Goal: Download file/media

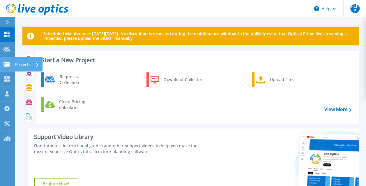
click at [10, 64] on icon at bounding box center [6, 64] width 7 height 5
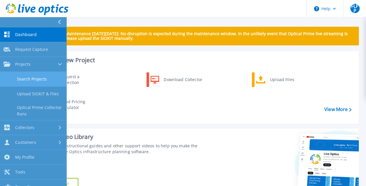
click at [31, 74] on link "Search Projects" at bounding box center [33, 79] width 66 height 15
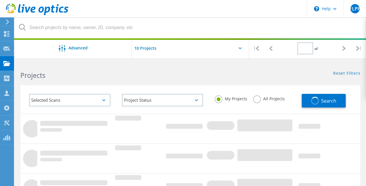
type input "1"
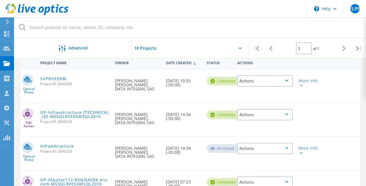
scroll to position [29, 0]
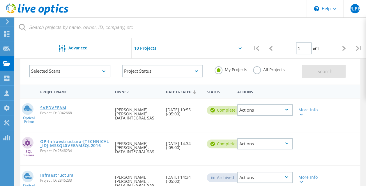
click at [52, 106] on link "SVPDVEEAM" at bounding box center [53, 108] width 26 height 4
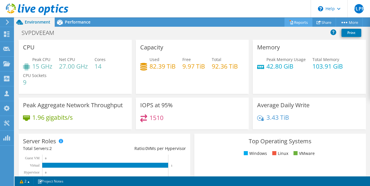
click at [297, 23] on link "Reports" at bounding box center [299, 22] width 28 height 9
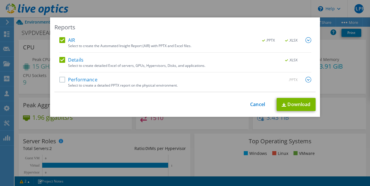
click at [61, 80] on label "Performance" at bounding box center [78, 80] width 38 height 6
click at [0, 0] on input "Performance" at bounding box center [0, 0] width 0 height 0
click at [295, 100] on link "Download" at bounding box center [296, 104] width 39 height 13
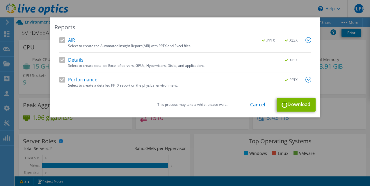
click at [298, 105] on div "This process may take a while, please wait... Cancel Download" at bounding box center [184, 105] width 261 height 14
click at [296, 103] on div "This process may take a while, please wait... Cancel Download" at bounding box center [184, 105] width 261 height 14
click at [307, 42] on img at bounding box center [309, 40] width 6 height 6
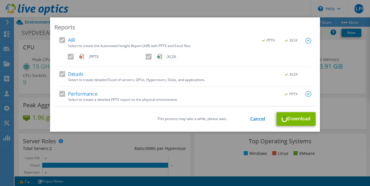
click at [307, 42] on img at bounding box center [309, 41] width 6 height 6
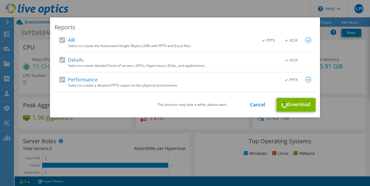
click at [306, 80] on img at bounding box center [309, 80] width 6 height 6
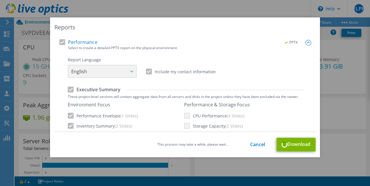
scroll to position [58, 0]
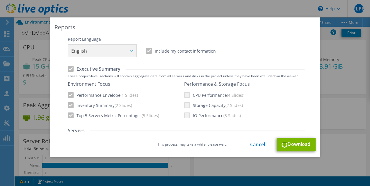
click at [184, 95] on div "Performance & Storage Focus CPU Performance (4 Slides) Storage Capacity (2 Slid…" at bounding box center [217, 99] width 66 height 37
